Goal: Information Seeking & Learning: Learn about a topic

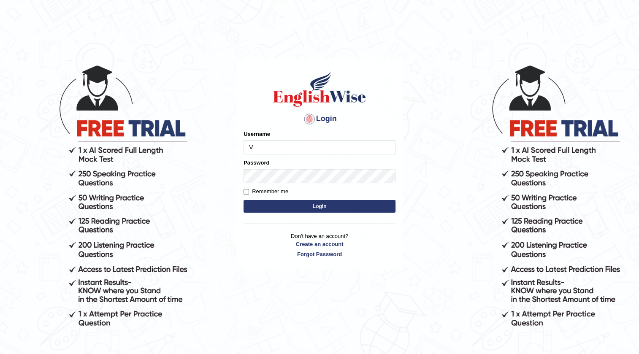
type input "Vijay1"
click at [245, 193] on input "Remember me" at bounding box center [245, 191] width 5 height 5
checkbox input "true"
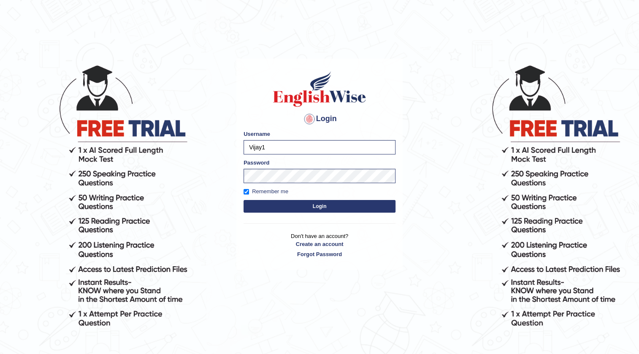
click at [298, 205] on button "Login" at bounding box center [319, 206] width 152 height 13
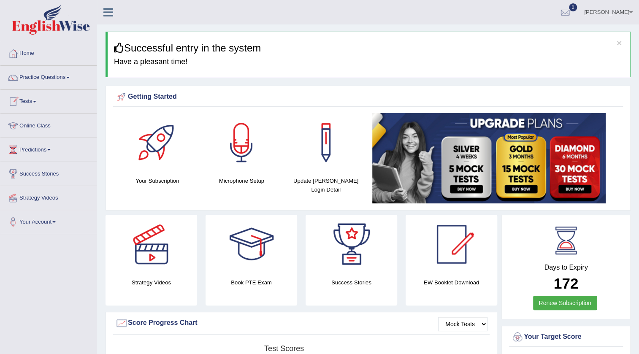
click at [26, 100] on link "Tests" at bounding box center [48, 100] width 96 height 21
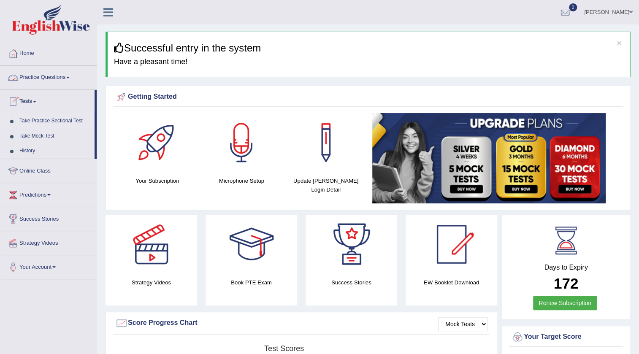
click at [55, 119] on link "Take Practice Sectional Test" at bounding box center [55, 120] width 79 height 15
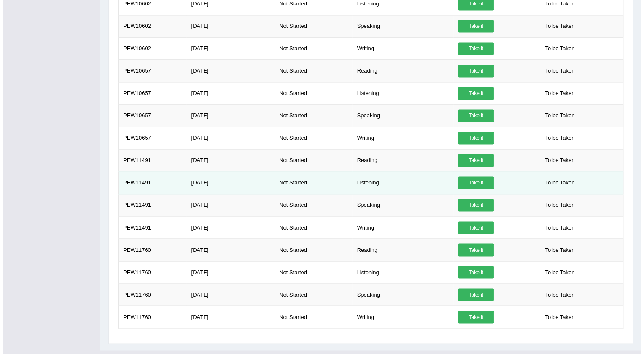
scroll to position [676, 0]
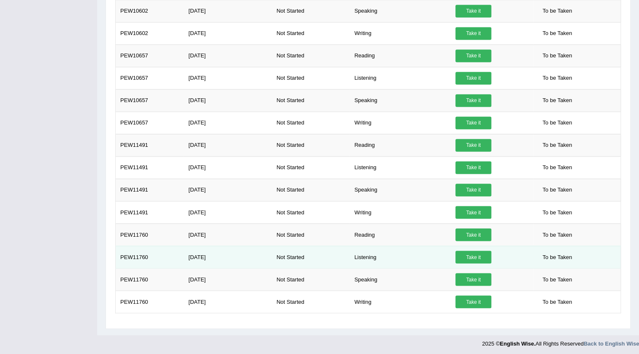
click at [475, 256] on link "Take it" at bounding box center [473, 257] width 36 height 13
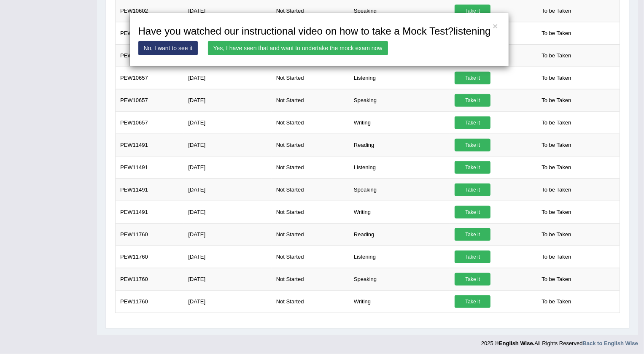
click at [333, 50] on link "Yes, I have seen that and want to undertake the mock exam now" at bounding box center [298, 48] width 180 height 14
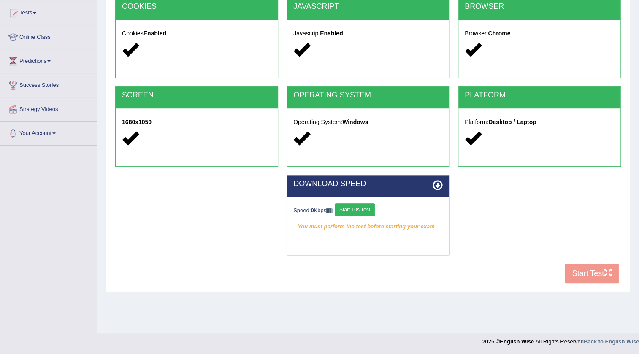
click at [364, 211] on button "Start 10s Test" at bounding box center [355, 209] width 40 height 13
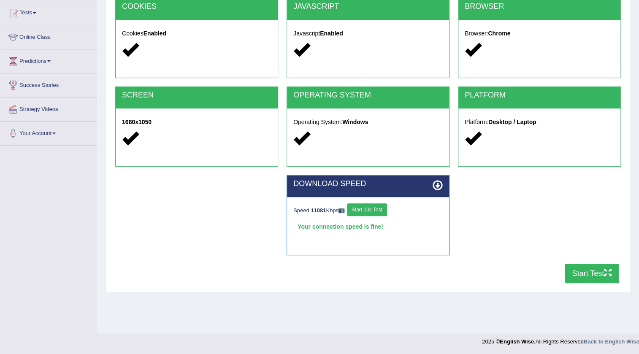
click at [585, 275] on button "Start Test" at bounding box center [591, 273] width 54 height 19
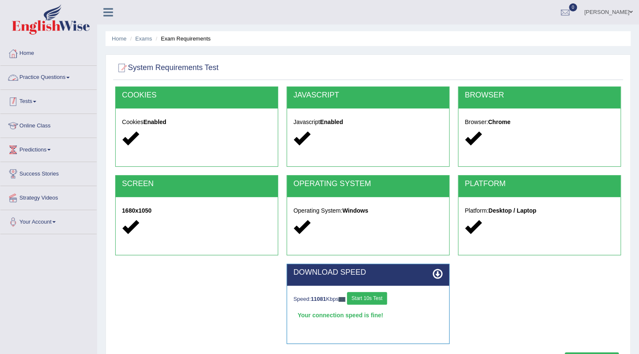
click at [34, 100] on link "Tests" at bounding box center [48, 100] width 96 height 21
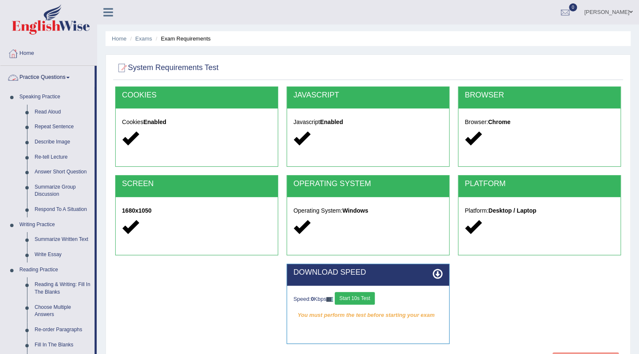
click at [28, 80] on link "Practice Questions" at bounding box center [47, 76] width 94 height 21
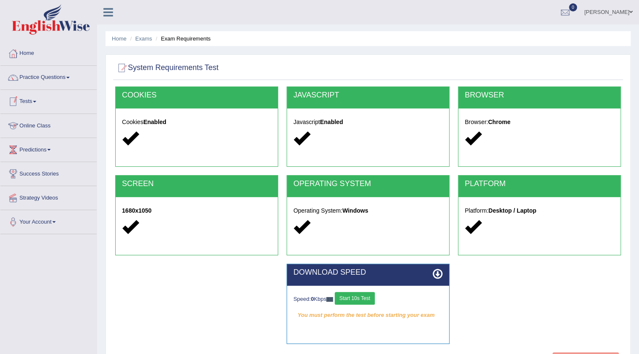
click at [32, 109] on link "Tests" at bounding box center [48, 100] width 96 height 21
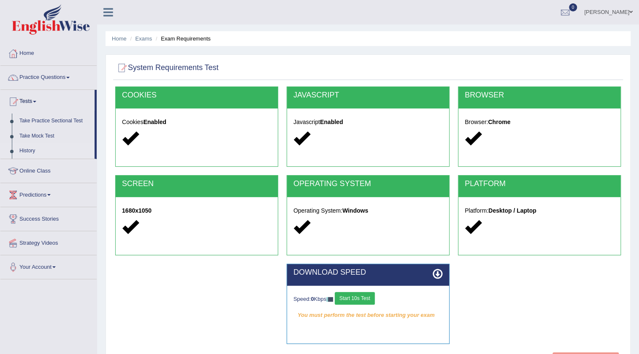
click at [27, 151] on link "History" at bounding box center [55, 150] width 79 height 15
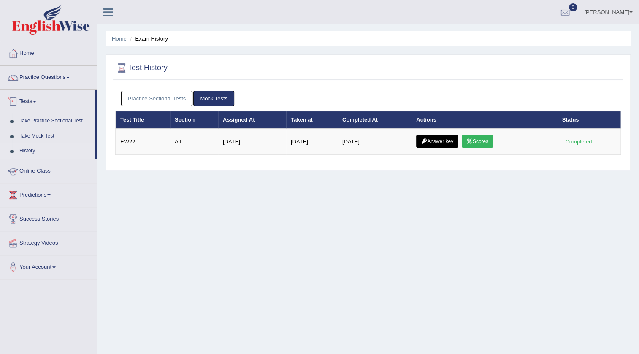
click at [162, 103] on link "Practice Sectional Tests" at bounding box center [157, 99] width 72 height 16
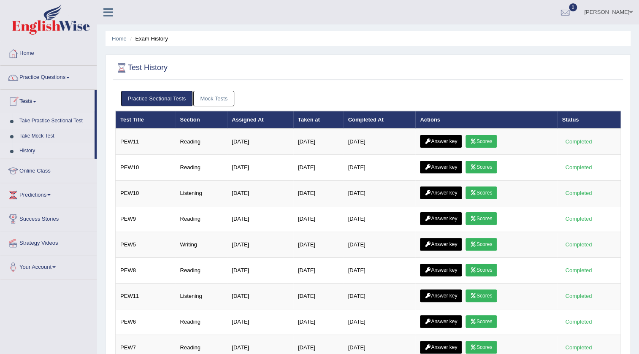
click at [38, 118] on link "Take Practice Sectional Test" at bounding box center [55, 120] width 79 height 15
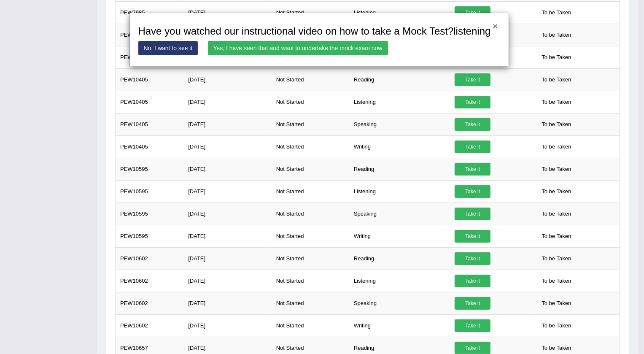
click at [495, 25] on button "×" at bounding box center [495, 26] width 5 height 9
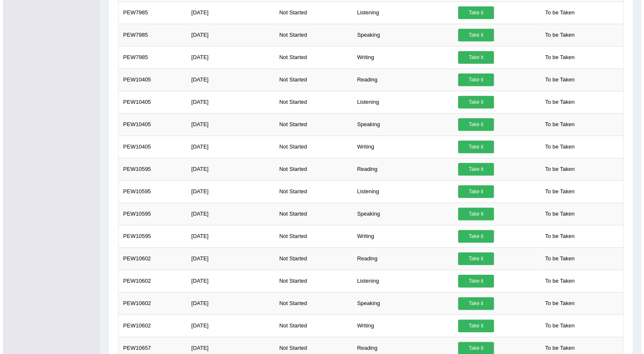
scroll to position [676, 0]
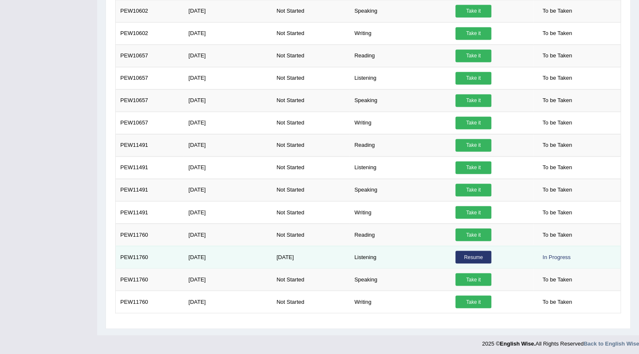
click at [478, 253] on link "Resume" at bounding box center [473, 257] width 36 height 13
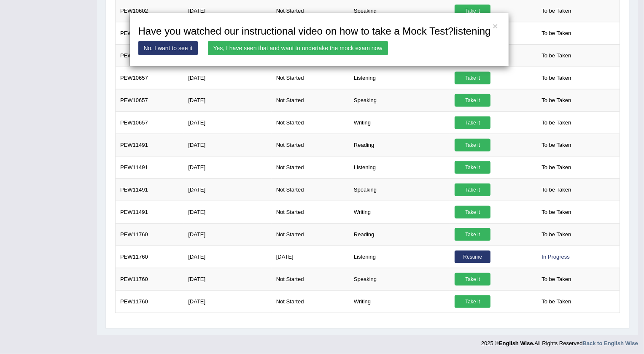
click at [307, 51] on link "Yes, I have seen that and want to undertake the mock exam now" at bounding box center [298, 48] width 180 height 14
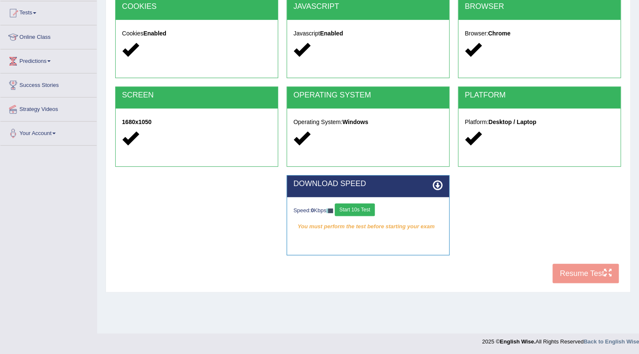
click at [351, 207] on button "Start 10s Test" at bounding box center [355, 209] width 40 height 13
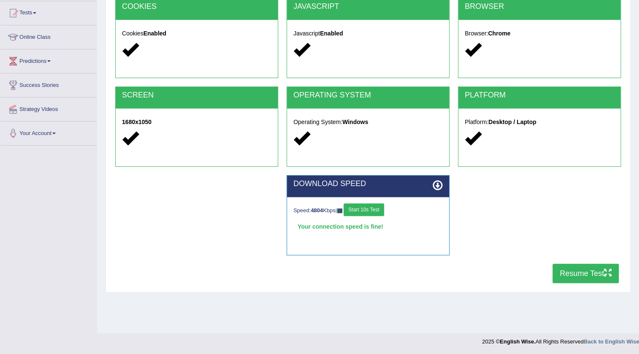
click at [375, 206] on button "Start 10s Test" at bounding box center [363, 209] width 40 height 13
click at [569, 271] on button "Resume Test" at bounding box center [585, 273] width 66 height 19
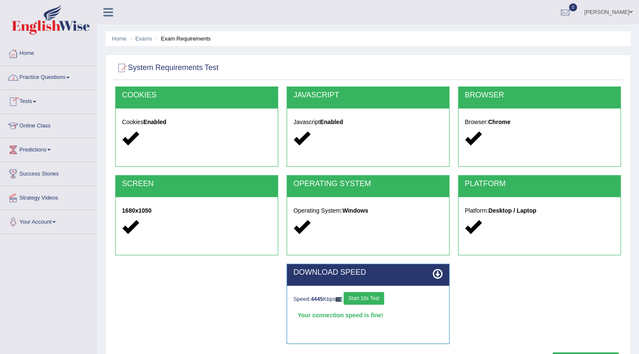
click at [43, 75] on link "Practice Questions" at bounding box center [48, 76] width 96 height 21
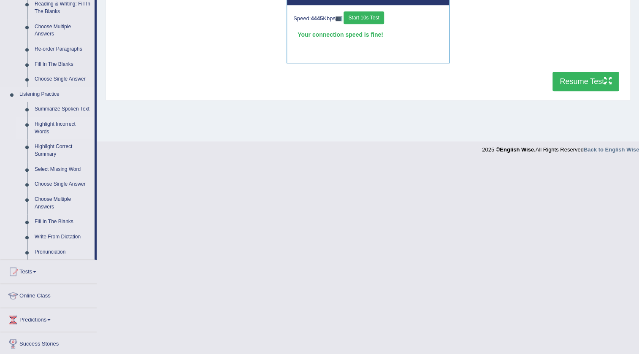
scroll to position [330, 0]
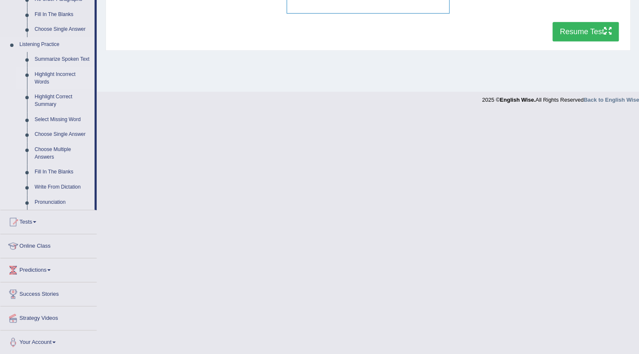
click at [53, 74] on link "Highlight Incorrect Words" at bounding box center [63, 78] width 64 height 22
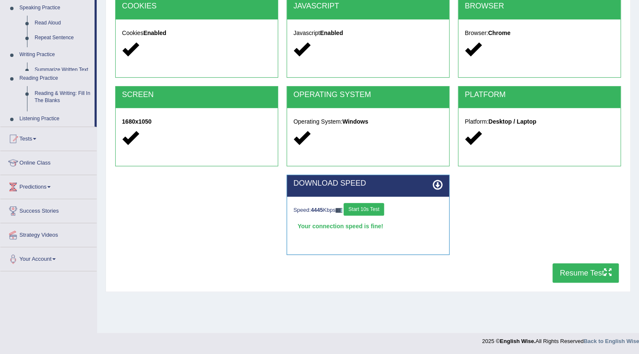
scroll to position [89, 0]
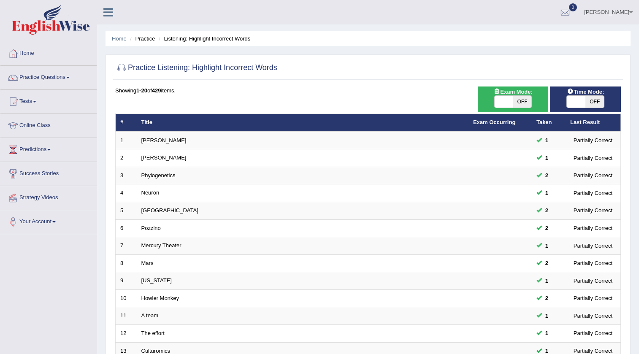
click at [200, 135] on td "Harold" at bounding box center [303, 141] width 332 height 18
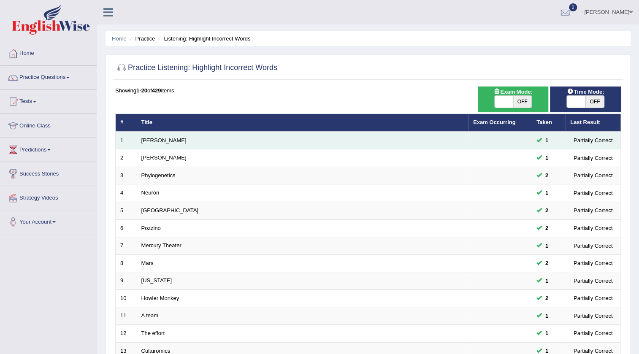
drag, startPoint x: 161, startPoint y: 141, endPoint x: 154, endPoint y: 143, distance: 7.6
click at [154, 143] on td "Harold" at bounding box center [303, 141] width 332 height 18
click at [165, 135] on td "Harold" at bounding box center [303, 141] width 332 height 18
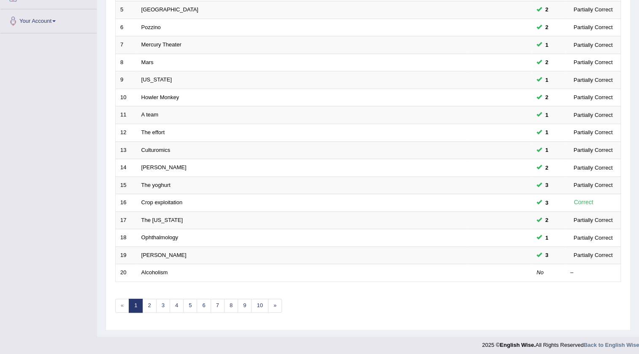
scroll to position [203, 0]
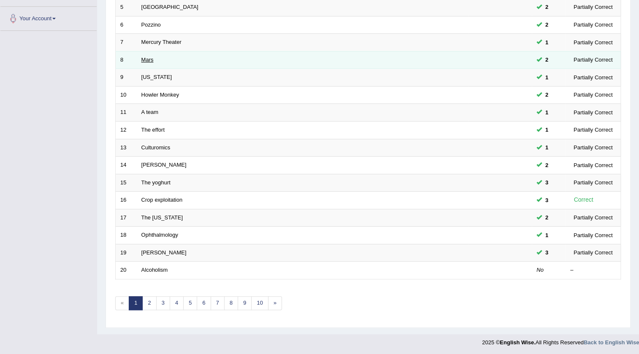
click at [144, 57] on link "Mars" at bounding box center [147, 60] width 12 height 6
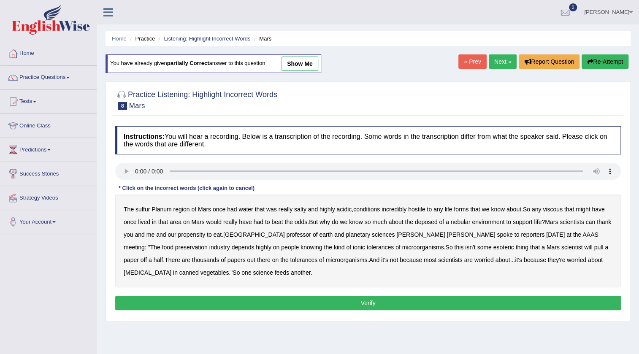
click at [38, 75] on link "Practice Questions" at bounding box center [48, 76] width 96 height 21
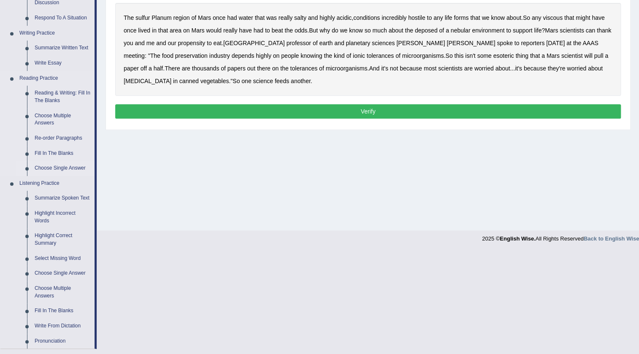
scroll to position [330, 0]
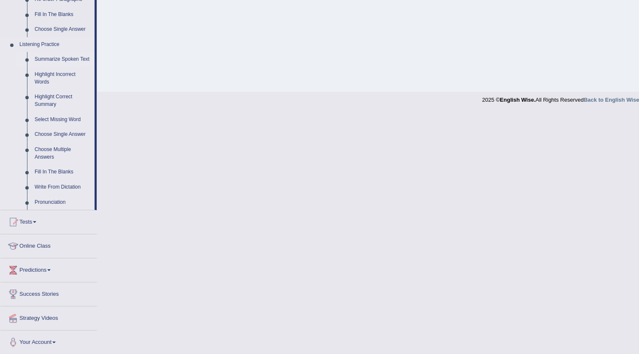
click at [67, 60] on link "Summarize Spoken Text" at bounding box center [63, 59] width 64 height 15
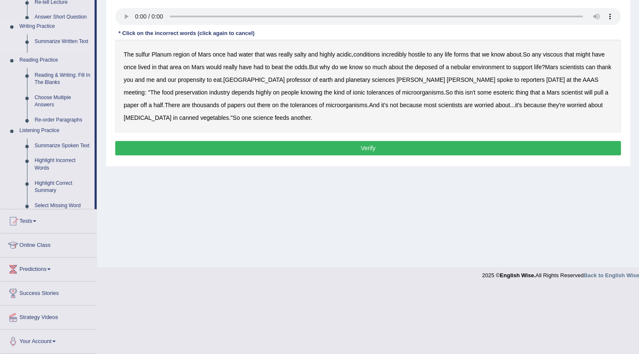
scroll to position [89, 0]
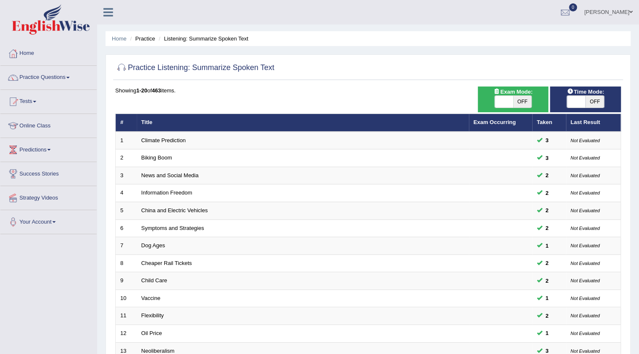
click at [172, 136] on td "Climate Prediction" at bounding box center [303, 141] width 332 height 18
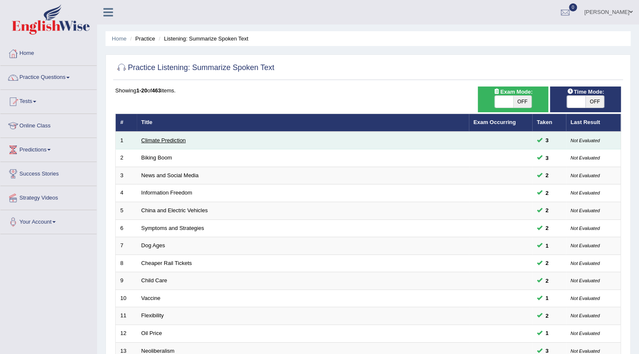
click at [176, 142] on link "Climate Prediction" at bounding box center [163, 140] width 45 height 6
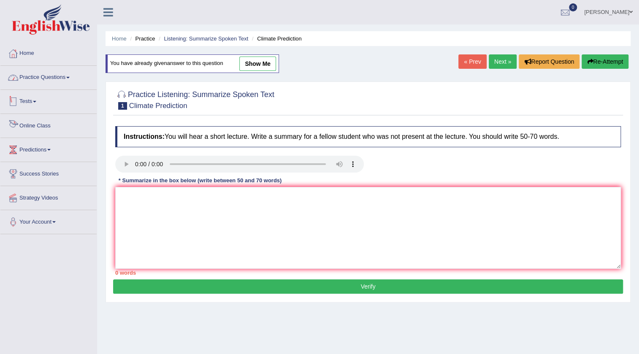
click at [57, 73] on link "Practice Questions" at bounding box center [48, 76] width 96 height 21
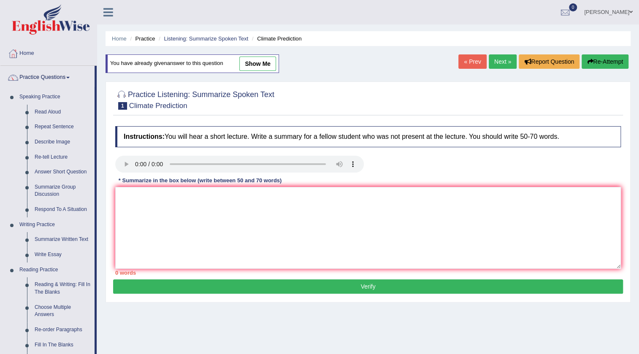
click at [45, 77] on link "Practice Questions" at bounding box center [47, 76] width 94 height 21
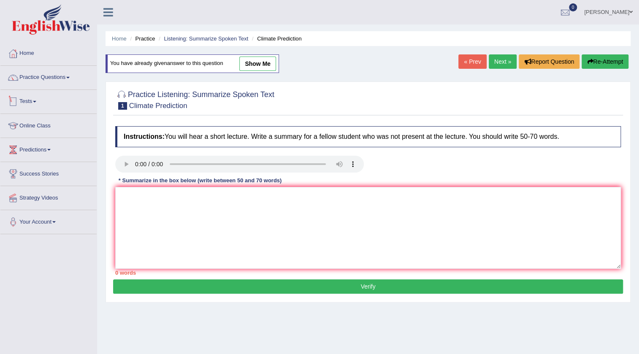
click at [31, 98] on link "Tests" at bounding box center [48, 100] width 96 height 21
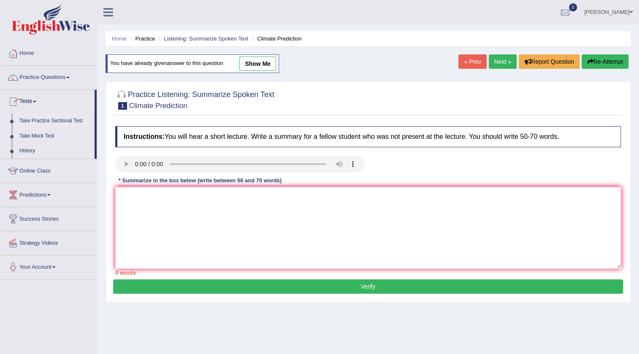
click at [42, 120] on link "Take Practice Sectional Test" at bounding box center [55, 120] width 79 height 15
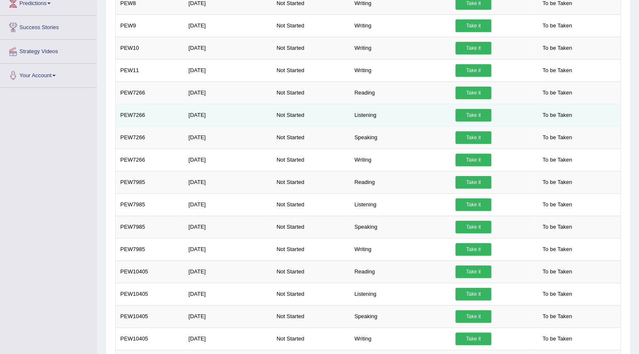
click at [476, 113] on link "Take it" at bounding box center [473, 115] width 36 height 13
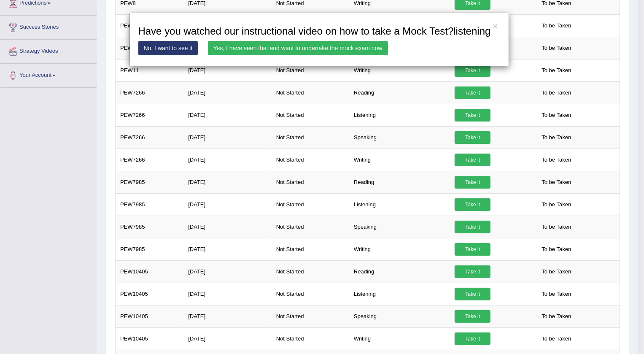
click at [354, 44] on link "Yes, I have seen that and want to undertake the mock exam now" at bounding box center [298, 48] width 180 height 14
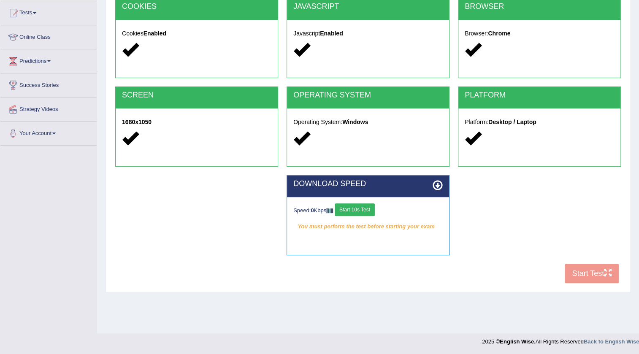
click at [364, 207] on button "Start 10s Test" at bounding box center [355, 209] width 40 height 13
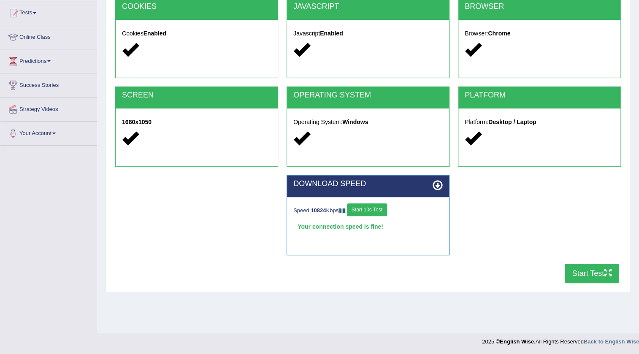
click at [368, 207] on button "Start 10s Test" at bounding box center [367, 209] width 40 height 13
click at [595, 275] on button "Start Test" at bounding box center [591, 273] width 54 height 19
